Goal: Task Accomplishment & Management: Use online tool/utility

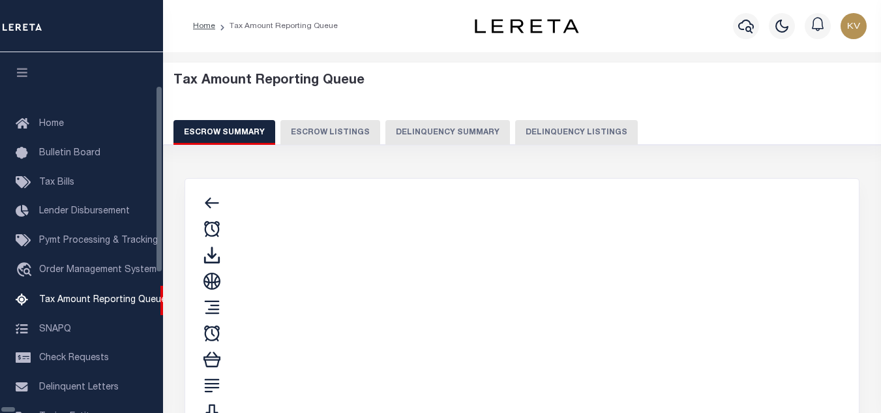
select select "100"
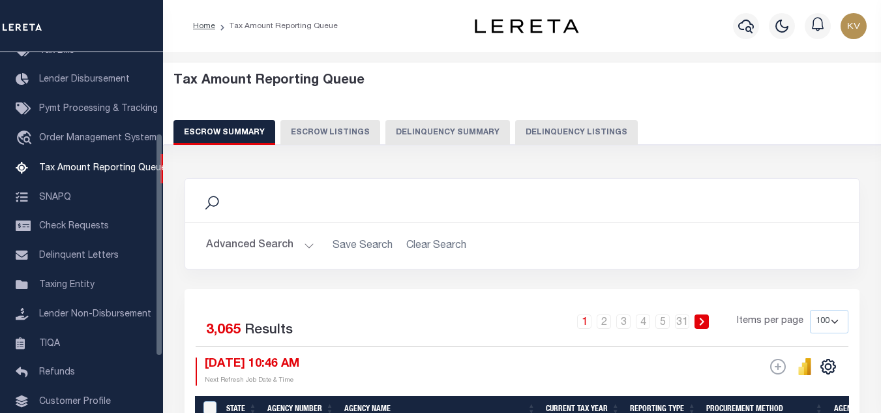
click at [563, 125] on button "Delinquency Listings" at bounding box center [576, 132] width 123 height 25
select select
select select "100"
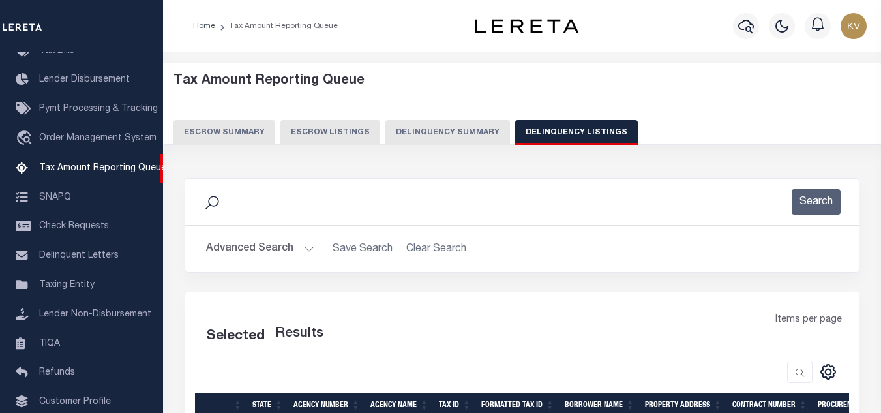
scroll to position [130, 0]
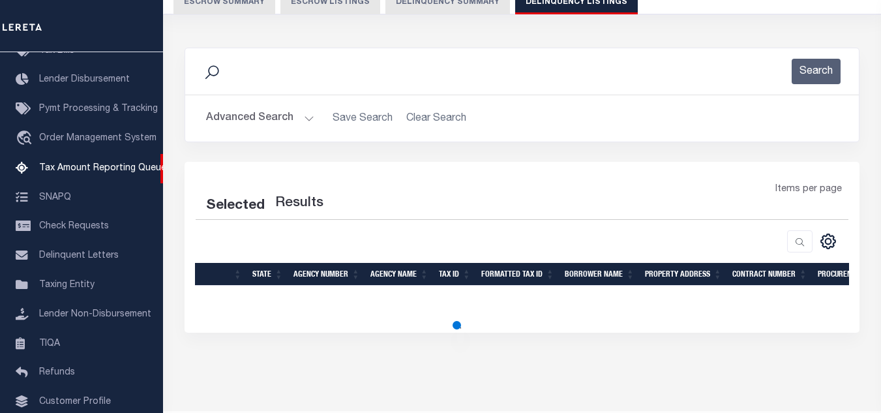
click at [306, 104] on div "Advanced Search Save Search Clear Search State In" at bounding box center [521, 118] width 673 height 46
select select "100"
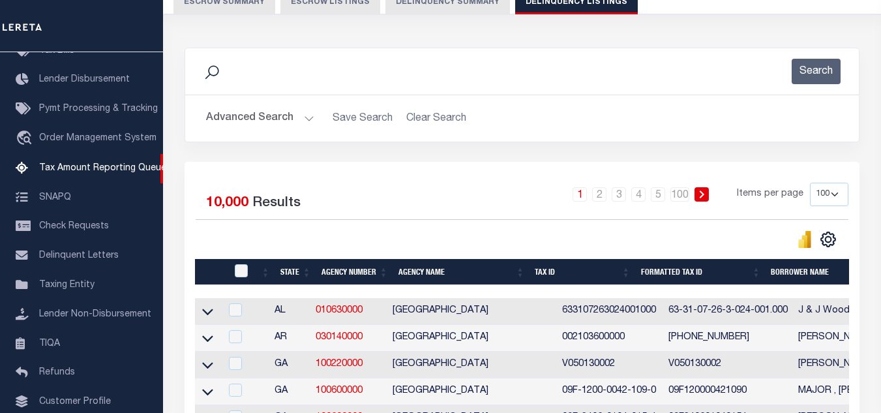
click at [302, 121] on button "Advanced Search" at bounding box center [260, 118] width 108 height 25
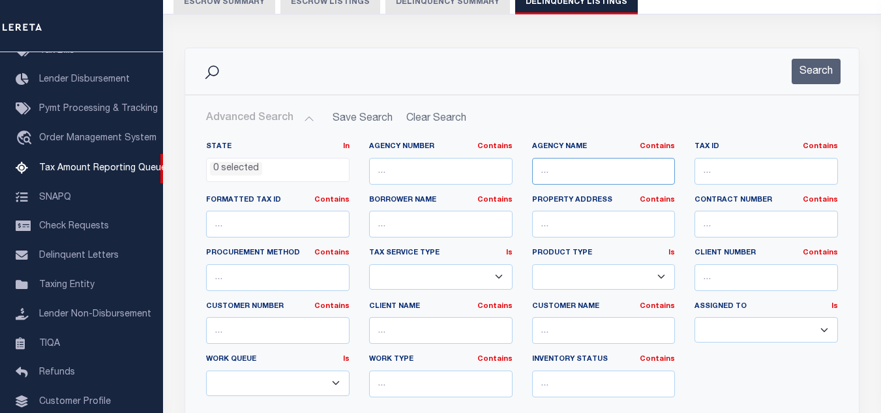
click at [629, 171] on input "text" at bounding box center [603, 171] width 143 height 27
click at [553, 173] on input "text" at bounding box center [603, 171] width 143 height 27
paste input "CALHOUN COUNTY CENTRAL COLLECTIONS"
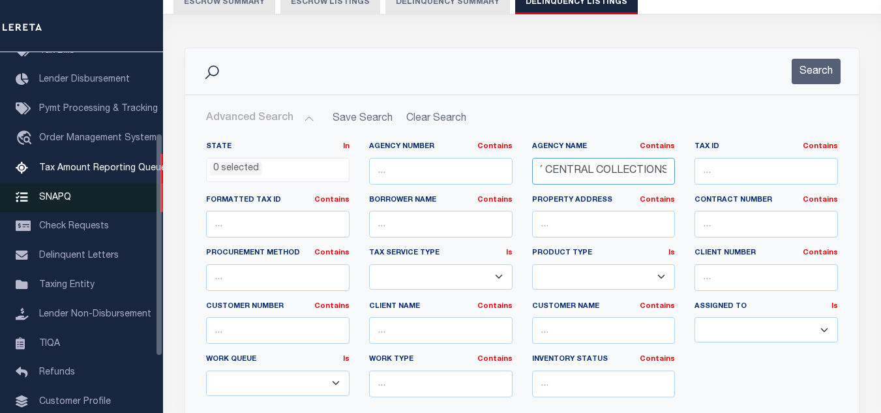
type input "CALHOUN COUNTY CENTRAL COLLECTIONS"
click at [776, 176] on input "text" at bounding box center [765, 171] width 143 height 27
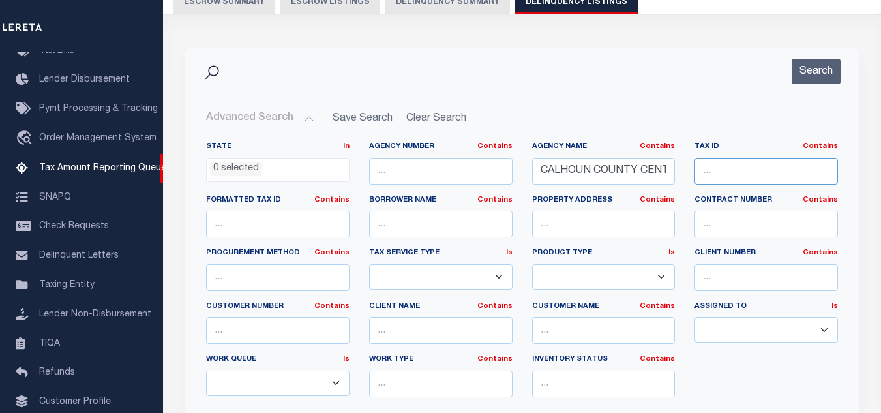
paste input "21436"
type input "21436"
click at [822, 60] on button "Search" at bounding box center [815, 71] width 49 height 25
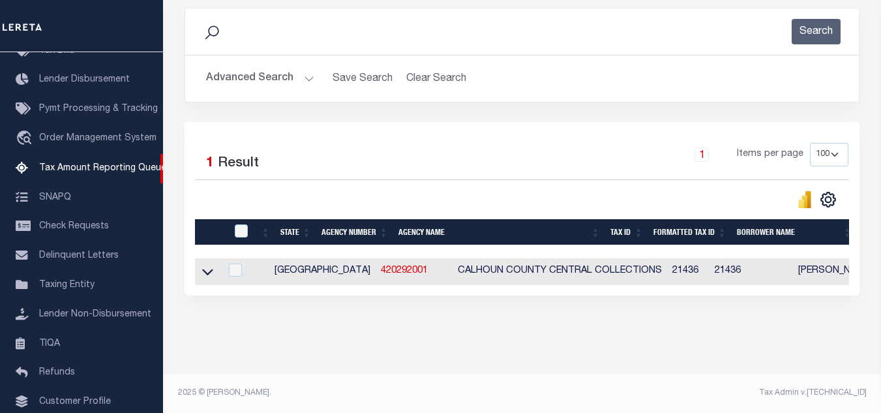
scroll to position [181, 0]
click at [205, 265] on icon at bounding box center [207, 272] width 11 height 14
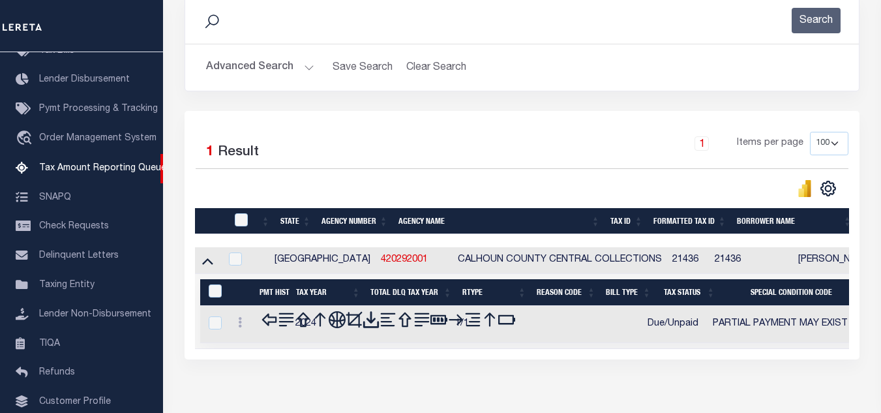
scroll to position [248, 0]
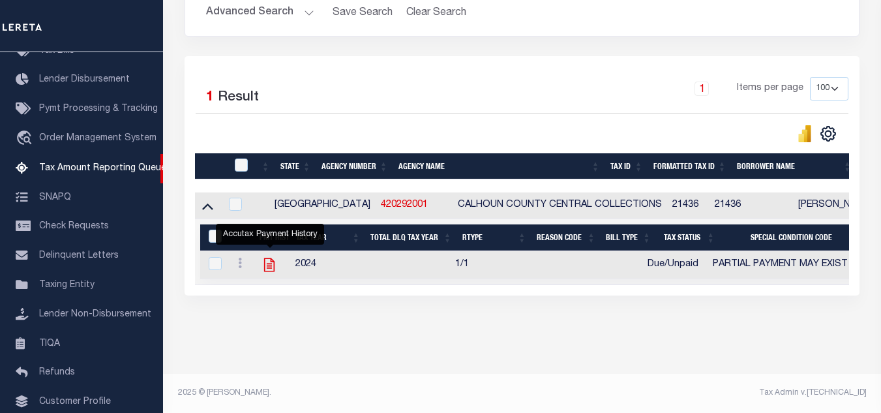
click at [268, 258] on icon "" at bounding box center [269, 265] width 10 height 14
checkbox input "true"
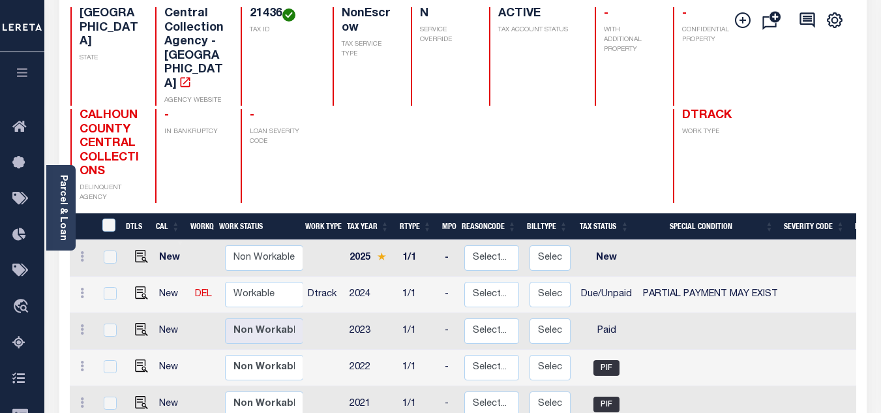
scroll to position [261, 0]
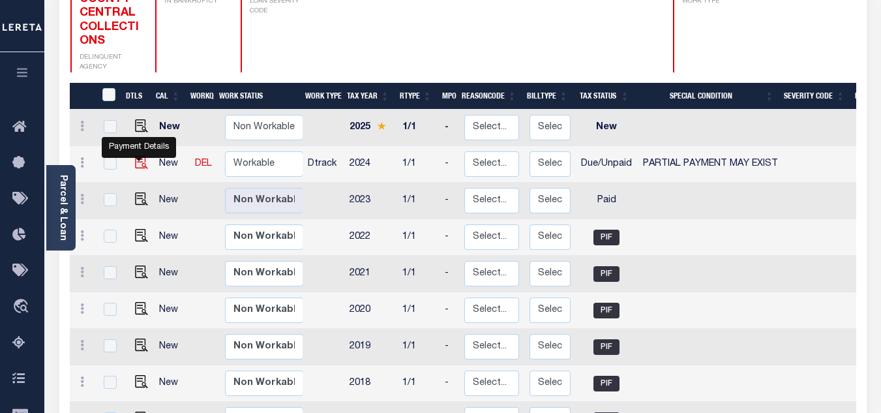
click at [136, 158] on img "" at bounding box center [141, 162] width 13 height 13
checkbox input "true"
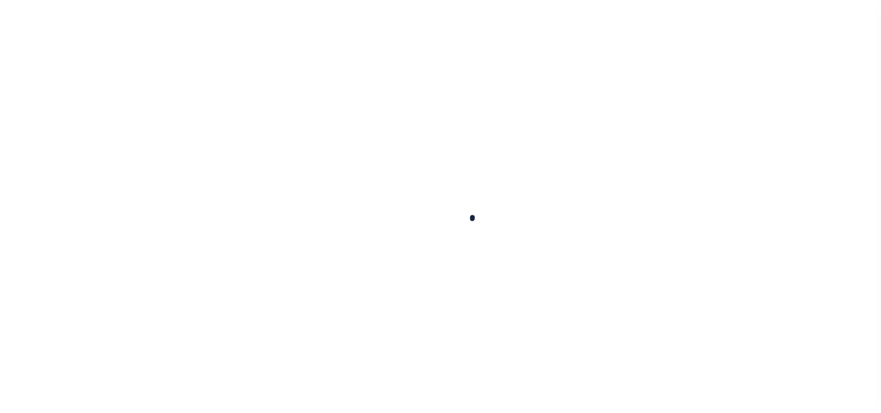
checkbox input "true"
checkbox input "false"
type input "[DATE]"
select select "DUE"
select select "15"
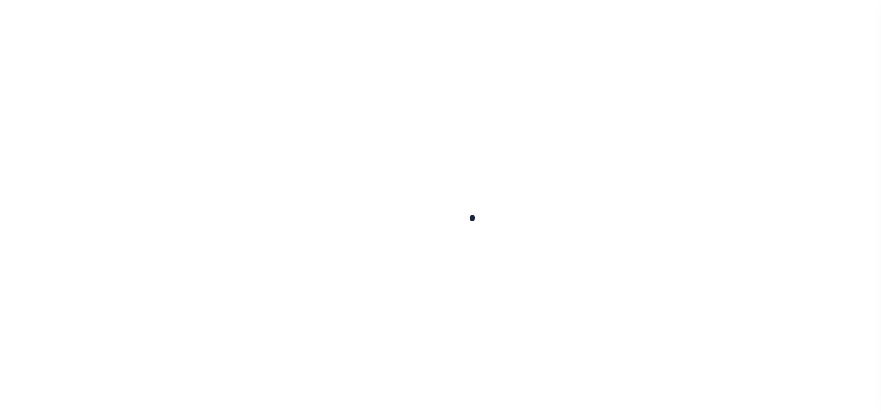
type input "$890.89"
type input "$668.19"
type input "$222.7"
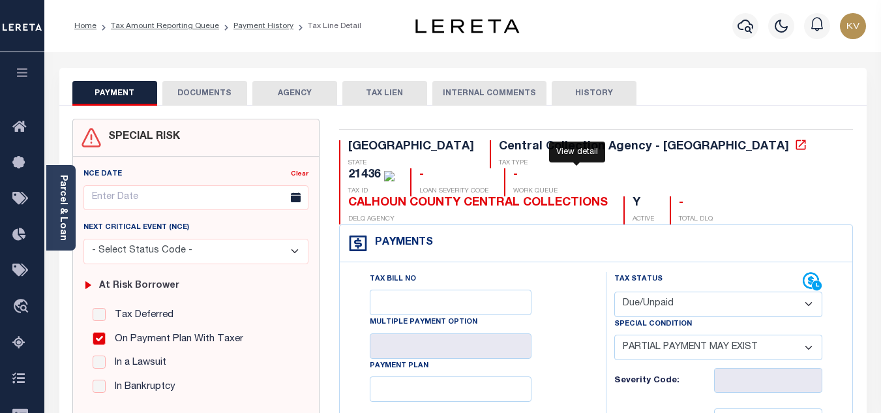
click at [794, 145] on icon at bounding box center [800, 144] width 13 height 13
click at [245, 24] on link "Payment History" at bounding box center [263, 26] width 60 height 8
